Goal: Information Seeking & Learning: Learn about a topic

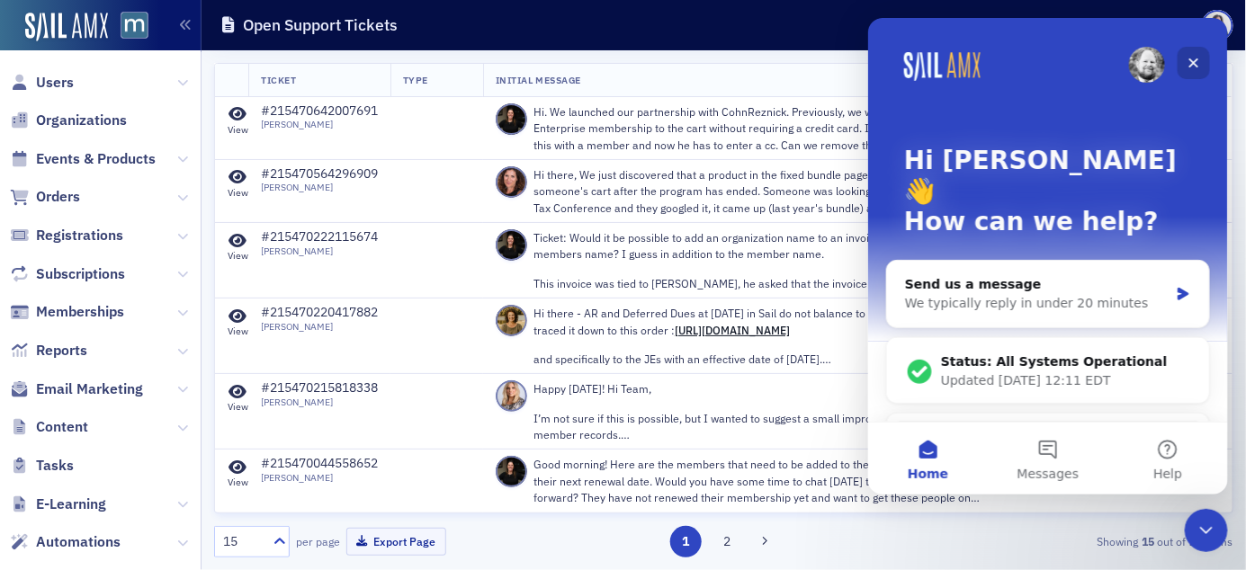
click at [1198, 55] on icon "Close" at bounding box center [1192, 62] width 14 height 14
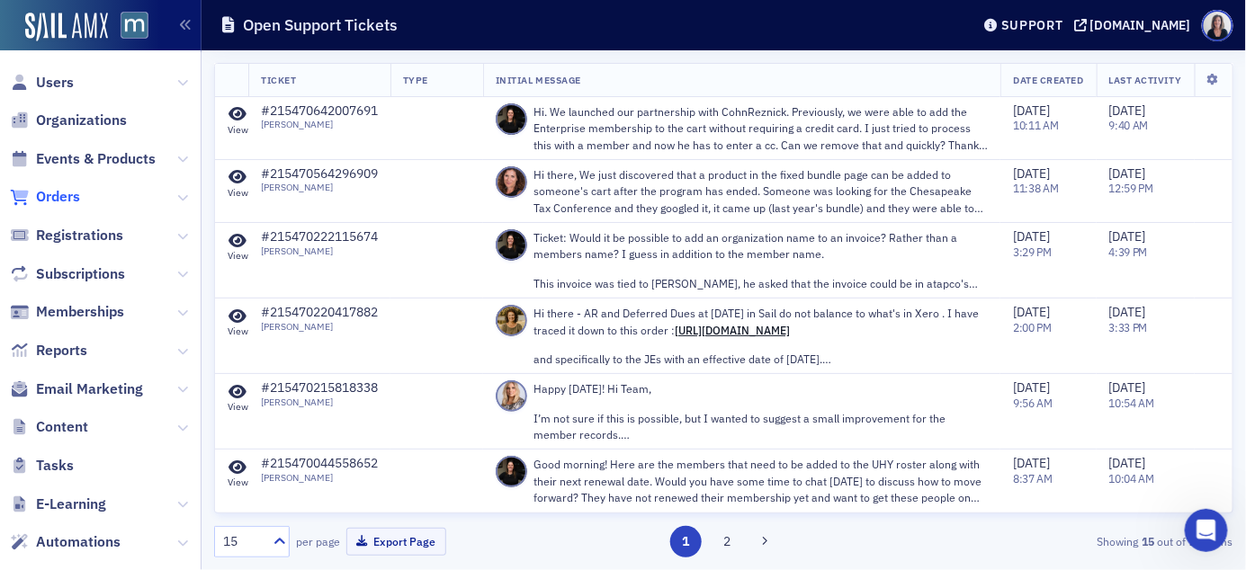
click at [68, 198] on span "Orders" at bounding box center [58, 197] width 44 height 20
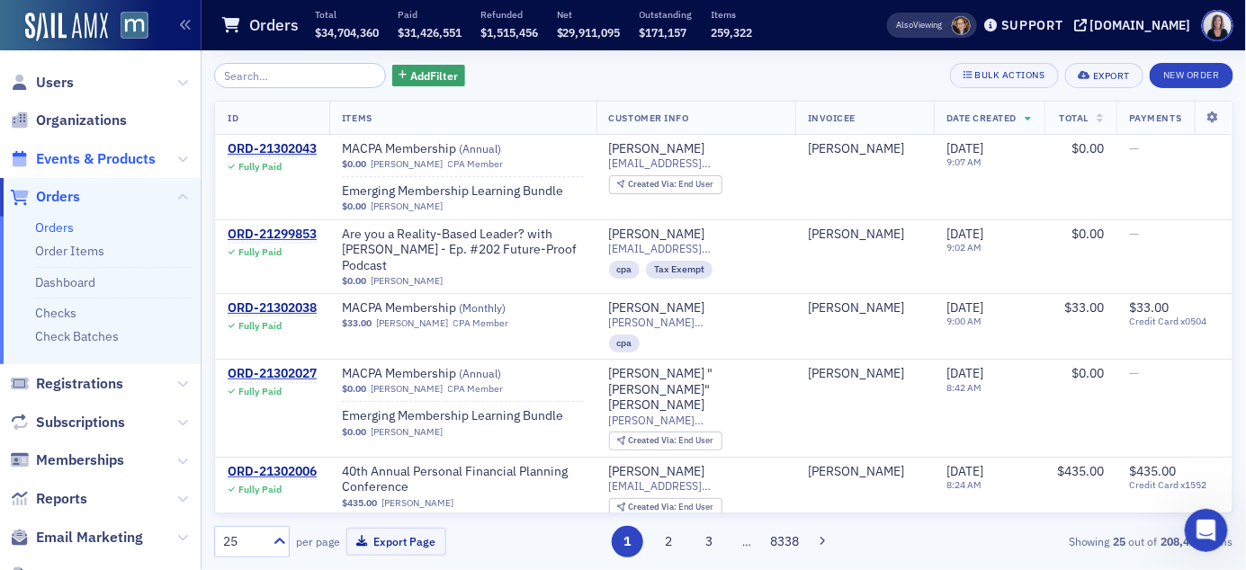
click at [139, 158] on span "Events & Products" at bounding box center [96, 159] width 120 height 20
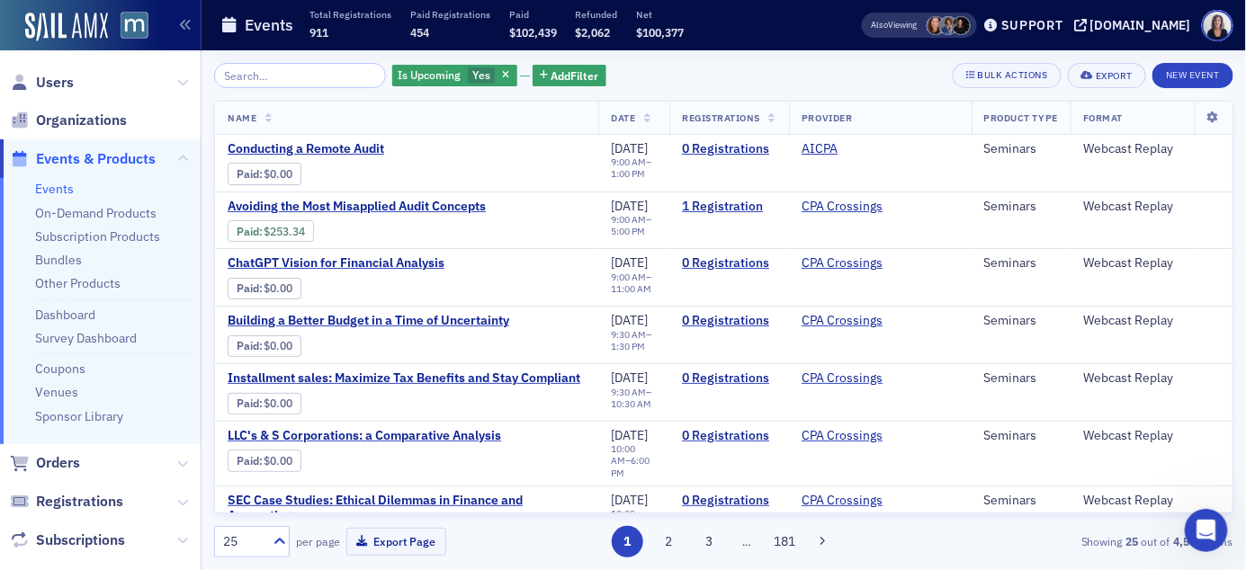
click at [257, 78] on input "search" at bounding box center [300, 75] width 172 height 25
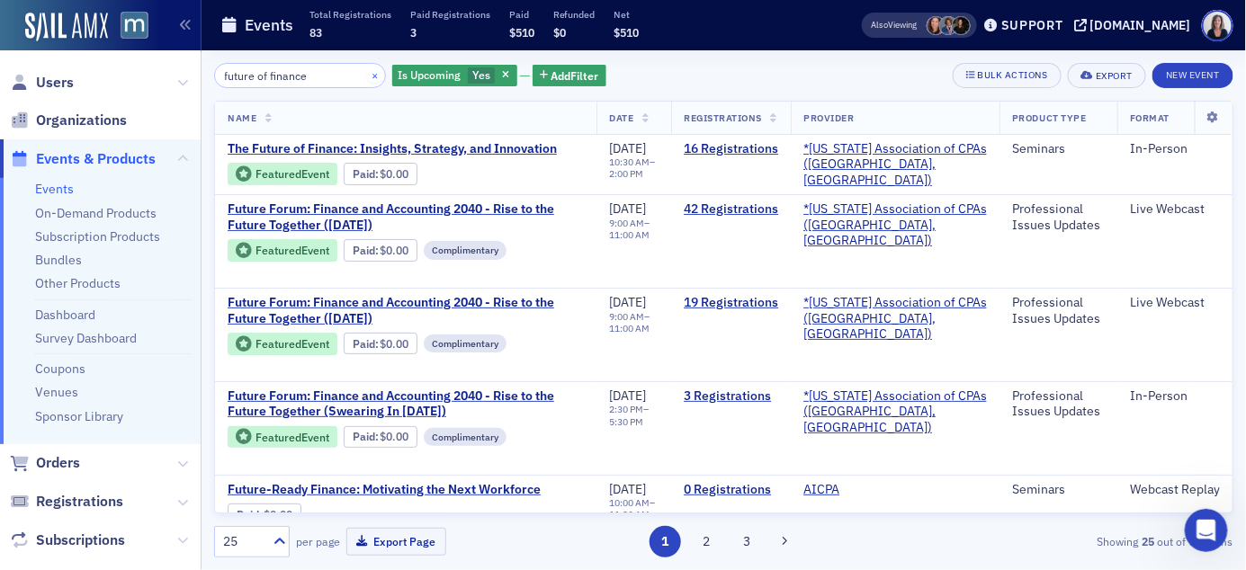
type input "future of finance"
click at [367, 74] on button "×" at bounding box center [375, 75] width 16 height 16
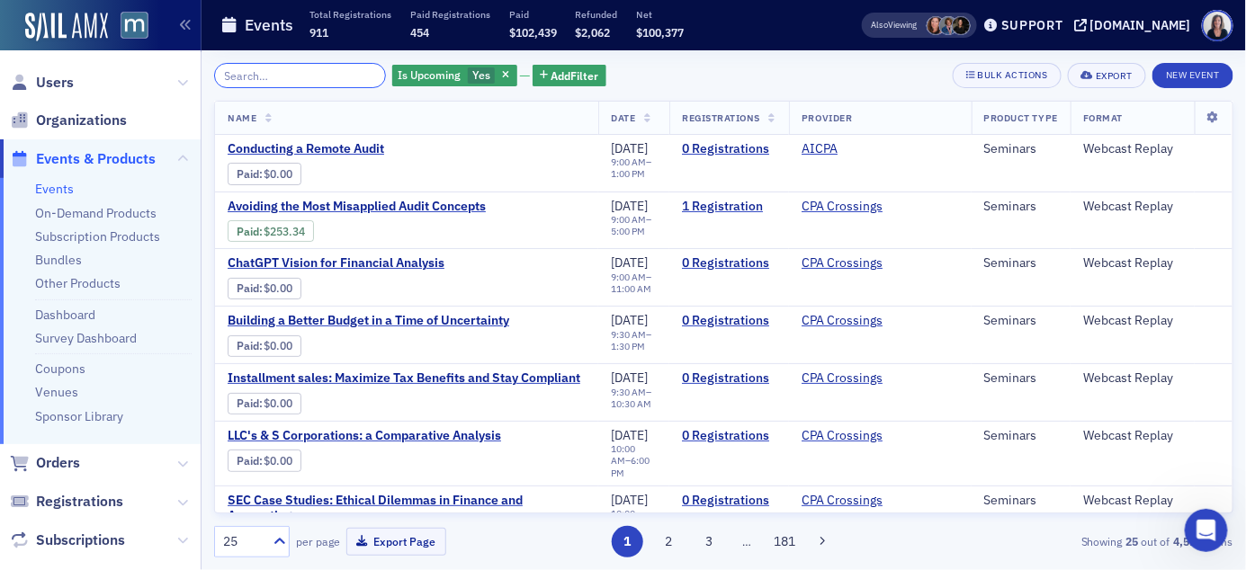
click at [359, 73] on input "search" at bounding box center [300, 75] width 172 height 25
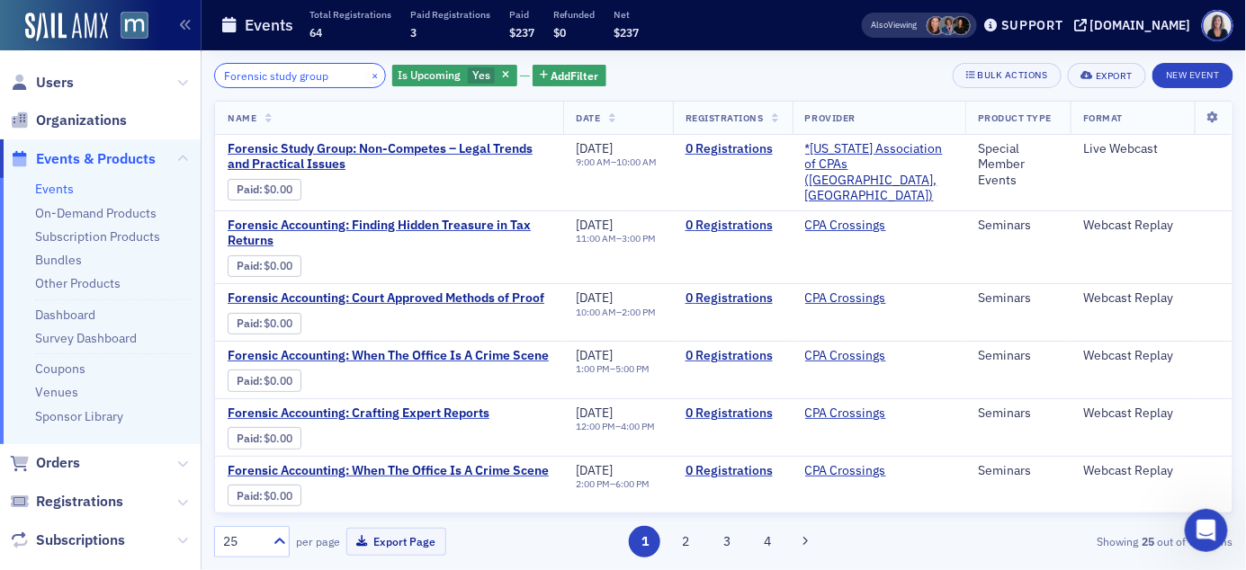
type input "Forensic study group"
click at [367, 74] on button "×" at bounding box center [375, 75] width 16 height 16
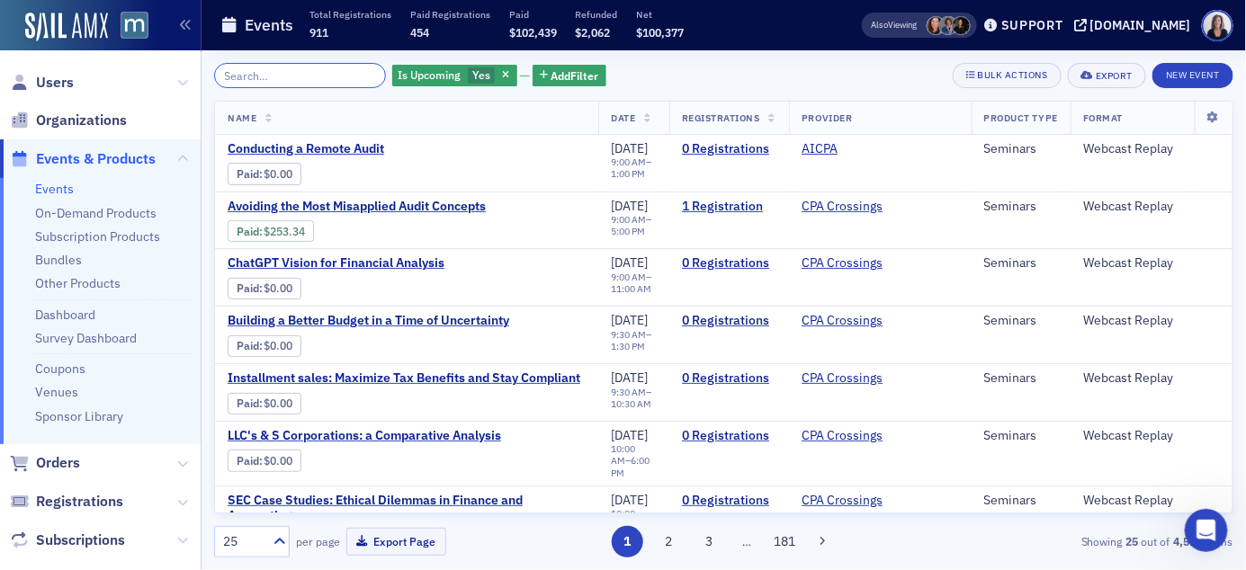
click at [336, 71] on input "search" at bounding box center [300, 75] width 172 height 25
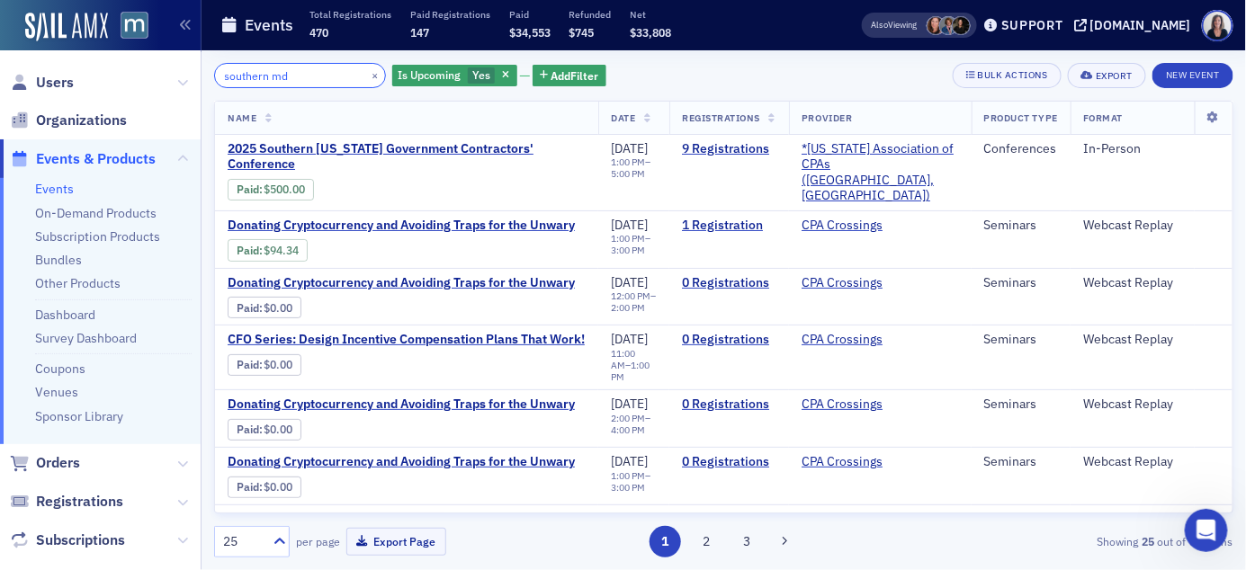
type input "southern md"
